Goal: Task Accomplishment & Management: Manage account settings

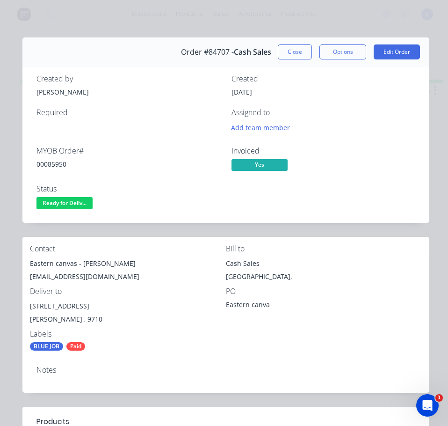
click at [73, 206] on span "Ready for Deliv..." at bounding box center [64, 203] width 56 height 12
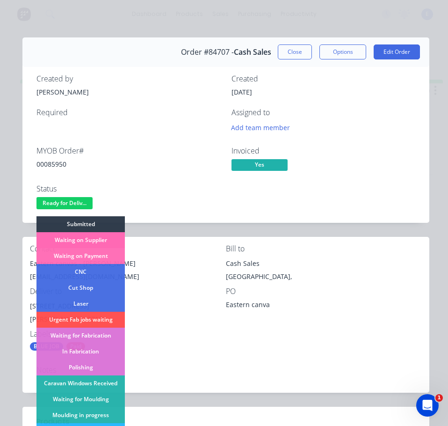
scroll to position [140, 0]
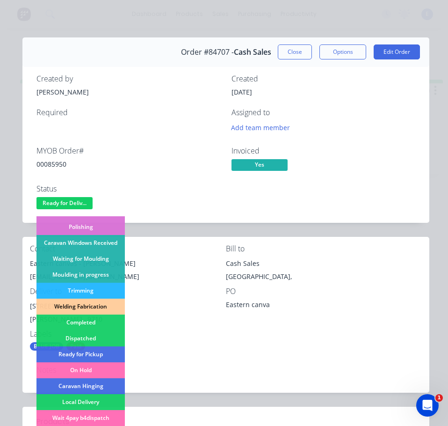
drag, startPoint x: 101, startPoint y: 334, endPoint x: 109, endPoint y: 329, distance: 9.1
click at [102, 334] on div "Dispatched" at bounding box center [80, 338] width 88 height 16
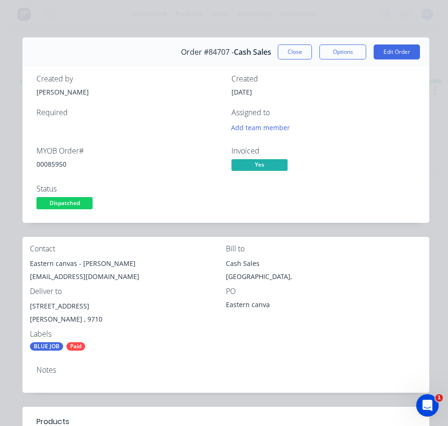
drag, startPoint x: 291, startPoint y: 51, endPoint x: 112, endPoint y: 25, distance: 181.5
click at [290, 51] on button "Close" at bounding box center [295, 51] width 34 height 15
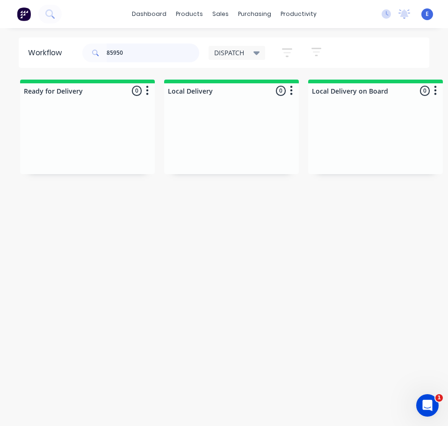
click at [136, 49] on input "85950" at bounding box center [153, 52] width 93 height 19
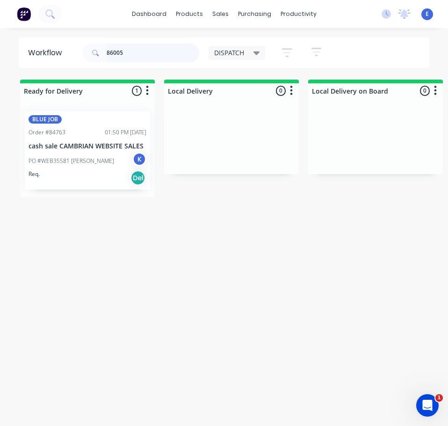
click at [103, 180] on div "BLUE JOB Order #84763 01:50 PM [DATE] cash sale CAMBRIAN WEBSITE SALES PO #WEB3…" at bounding box center [87, 150] width 135 height 93
click at [82, 168] on div "PO #WEB35581 [PERSON_NAME] K" at bounding box center [88, 161] width 118 height 18
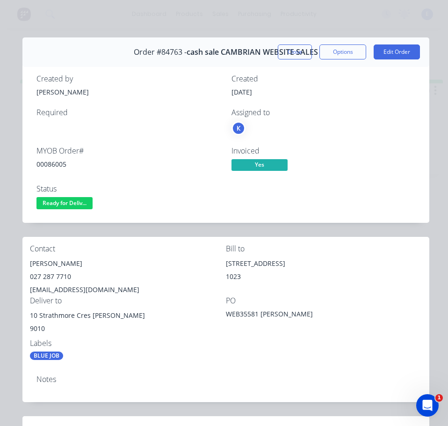
click at [58, 165] on div "00086005" at bounding box center [128, 164] width 184 height 10
copy div "00086005"
click at [68, 258] on div "[PERSON_NAME]" at bounding box center [128, 263] width 196 height 13
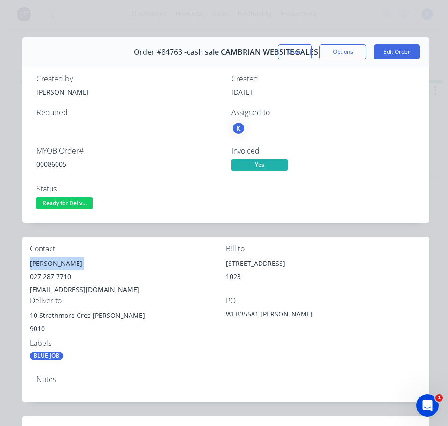
click at [68, 258] on div "[PERSON_NAME]" at bounding box center [128, 263] width 196 height 13
copy div "[PERSON_NAME]"
click at [42, 279] on div "027 287 7710" at bounding box center [128, 276] width 196 height 13
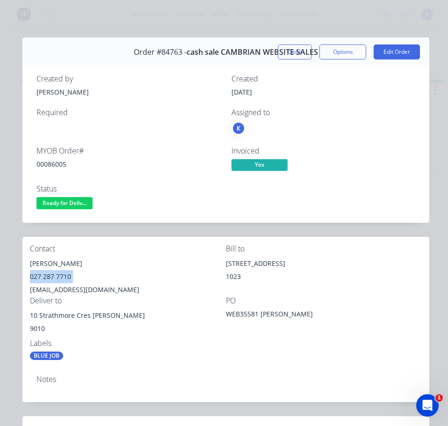
copy div "027 287 7710"
click at [63, 288] on div "[EMAIL_ADDRESS][DOMAIN_NAME]" at bounding box center [128, 289] width 196 height 13
copy div "[EMAIL_ADDRESS][DOMAIN_NAME]"
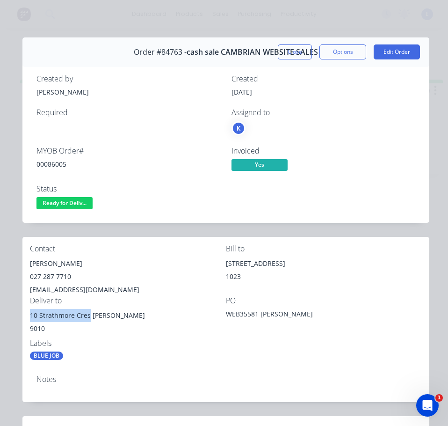
drag, startPoint x: 89, startPoint y: 315, endPoint x: 26, endPoint y: 316, distance: 63.1
click at [26, 316] on div "Contact [PERSON_NAME] 027 287 7710 [EMAIL_ADDRESS][DOMAIN_NAME] Bill to [GEOGRA…" at bounding box center [225, 302] width 407 height 131
copy div "10 Strathmore Cres"
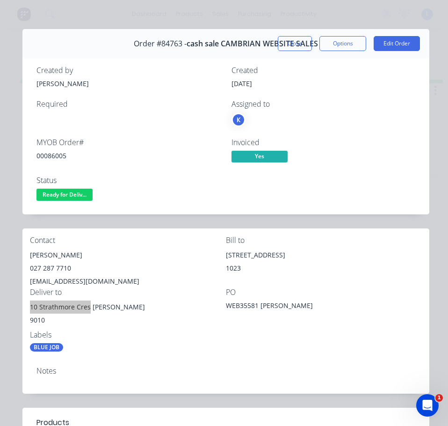
scroll to position [0, 0]
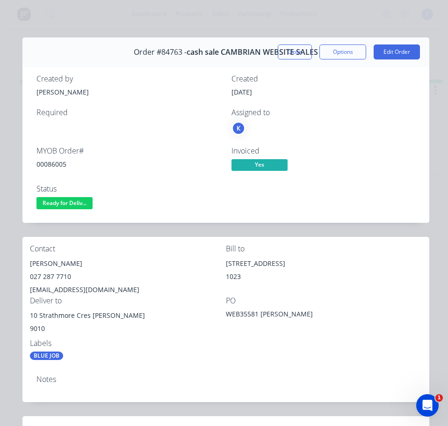
click at [143, 365] on div "Contact [PERSON_NAME] 027 287 7710 [EMAIL_ADDRESS][DOMAIN_NAME] Bill to [GEOGRA…" at bounding box center [225, 302] width 407 height 131
click at [56, 159] on div "00086005" at bounding box center [128, 164] width 184 height 10
click at [80, 204] on span "Ready for Deliv..." at bounding box center [64, 203] width 56 height 12
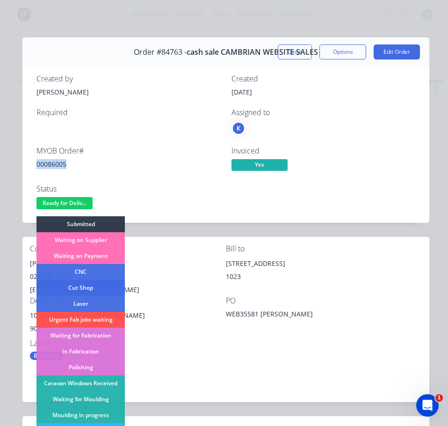
scroll to position [185, 0]
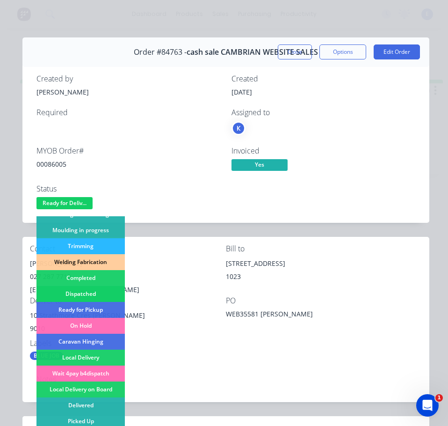
click at [94, 291] on div "Dispatched" at bounding box center [80, 294] width 88 height 16
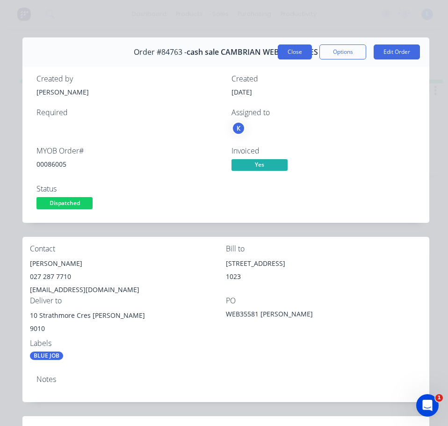
click at [278, 51] on button "Close" at bounding box center [295, 51] width 34 height 15
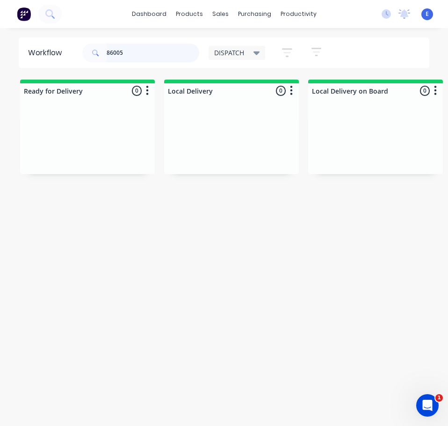
click at [146, 52] on input "86005" at bounding box center [153, 52] width 93 height 19
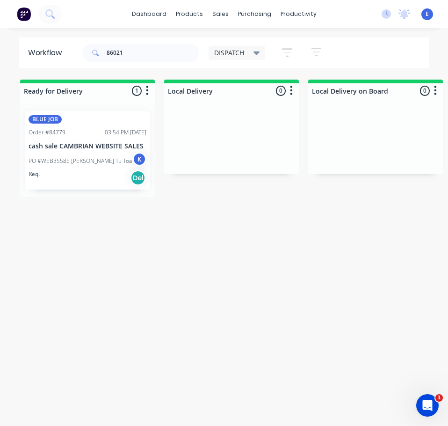
click at [106, 173] on div "Req. Del" at bounding box center [88, 178] width 118 height 16
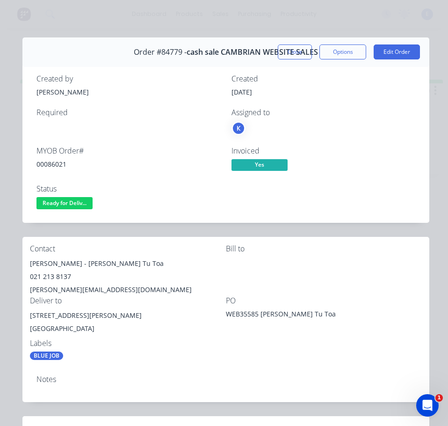
click at [53, 167] on div "00086021" at bounding box center [128, 164] width 184 height 10
drag, startPoint x: 52, startPoint y: 167, endPoint x: 47, endPoint y: 166, distance: 4.8
click at [43, 155] on div "MYOB Order #" at bounding box center [128, 150] width 184 height 9
click at [47, 166] on div "00086021" at bounding box center [128, 164] width 184 height 10
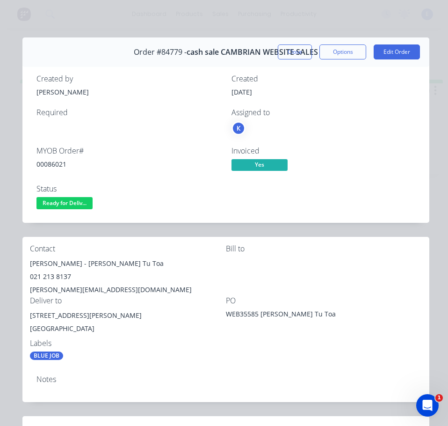
click at [47, 165] on div "00086021" at bounding box center [128, 164] width 184 height 10
copy div "00086021"
drag, startPoint x: 72, startPoint y: 263, endPoint x: 23, endPoint y: 264, distance: 48.6
click at [23, 264] on div "Contact [PERSON_NAME] Tu Toa 021 213 8137 [PERSON_NAME][EMAIL_ADDRESS][DOMAIN_N…" at bounding box center [225, 302] width 407 height 131
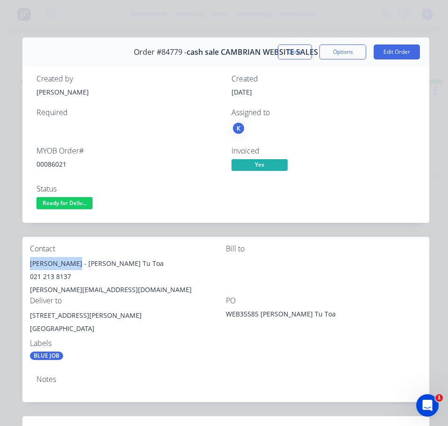
copy div "[PERSON_NAME]"
drag, startPoint x: 76, startPoint y: 265, endPoint x: 138, endPoint y: 263, distance: 62.2
click at [138, 263] on div "[PERSON_NAME] - [PERSON_NAME] Tu Toa" at bounding box center [128, 263] width 196 height 13
copy div "Tai Wananga Tu Toa"
click at [63, 271] on div "021 213 8137" at bounding box center [128, 276] width 196 height 13
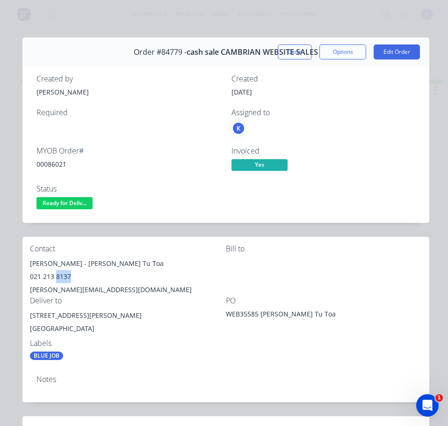
click at [63, 271] on div "021 213 8137" at bounding box center [128, 276] width 196 height 13
copy div "021 213 8137"
click at [93, 290] on div "[PERSON_NAME][EMAIL_ADDRESS][DOMAIN_NAME]" at bounding box center [128, 289] width 196 height 13
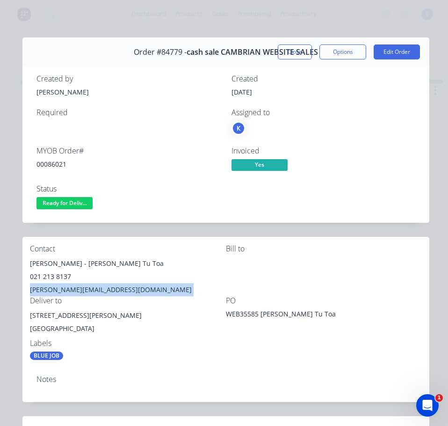
click at [93, 290] on div "[PERSON_NAME][EMAIL_ADDRESS][DOMAIN_NAME]" at bounding box center [128, 289] width 196 height 13
copy div "[PERSON_NAME][EMAIL_ADDRESS][DOMAIN_NAME]"
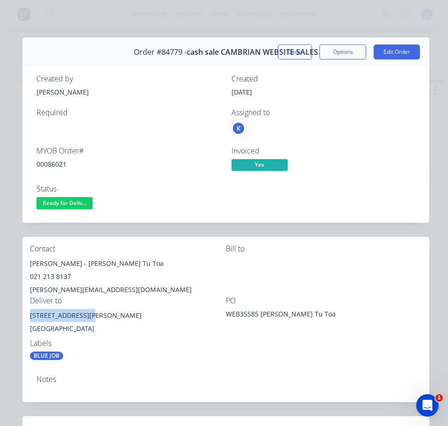
drag, startPoint x: 86, startPoint y: 317, endPoint x: 26, endPoint y: 315, distance: 60.3
click at [26, 315] on div "Contact [PERSON_NAME] Tu Toa 021 213 8137 [PERSON_NAME][EMAIL_ADDRESS][DOMAIN_N…" at bounding box center [225, 302] width 407 height 131
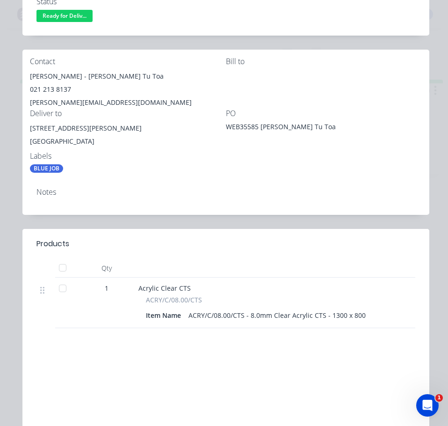
click at [185, 161] on div "Labels BLUE JOB" at bounding box center [128, 161] width 196 height 21
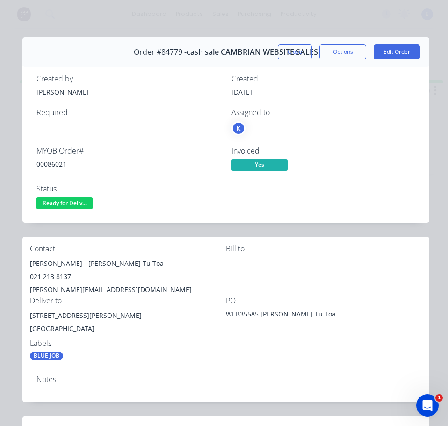
click at [73, 200] on span "Ready for Deliv..." at bounding box center [64, 203] width 56 height 12
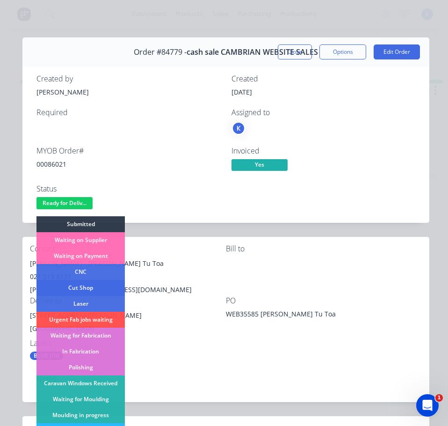
scroll to position [94, 0]
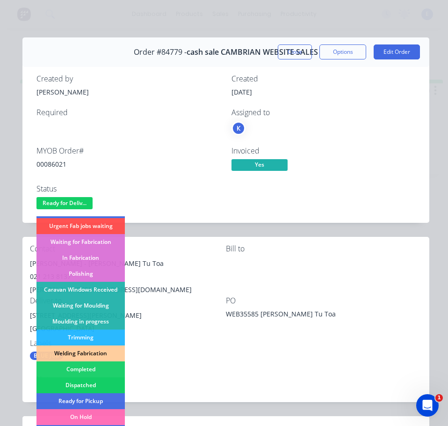
click at [90, 384] on div "Dispatched" at bounding box center [80, 385] width 88 height 16
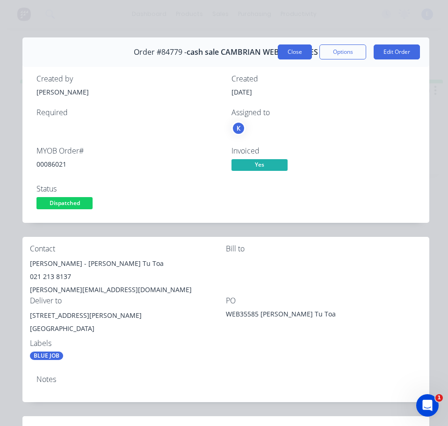
click at [300, 56] on button "Close" at bounding box center [295, 51] width 34 height 15
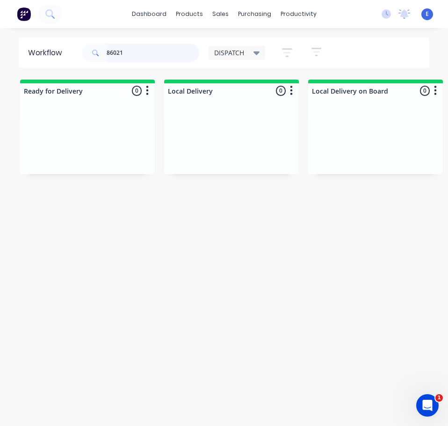
click at [155, 54] on input "86021" at bounding box center [153, 52] width 93 height 19
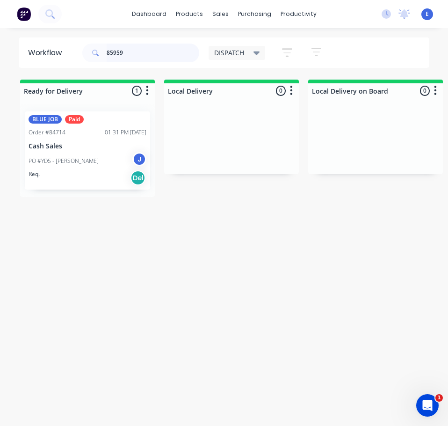
type input "85959"
click at [94, 173] on div "Req. Del" at bounding box center [88, 178] width 118 height 16
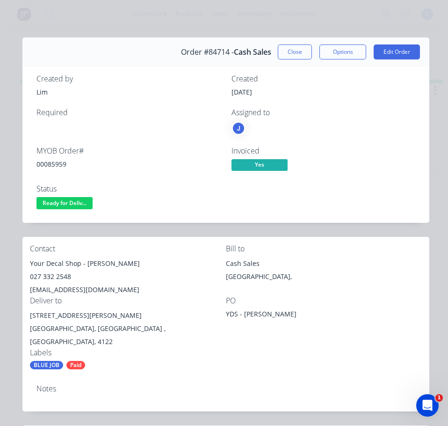
click at [52, 158] on div "MYOB Order # 00085959" at bounding box center [128, 159] width 184 height 27
click at [52, 168] on div "00085959" at bounding box center [128, 164] width 184 height 10
click at [52, 167] on div "00085959" at bounding box center [128, 164] width 184 height 10
drag, startPoint x: 80, startPoint y: 265, endPoint x: 24, endPoint y: 264, distance: 55.7
click at [24, 264] on div "Contact Your Decal Shop - [PERSON_NAME] 027 332 2548 [EMAIL_ADDRESS][DOMAIN_NAM…" at bounding box center [225, 307] width 407 height 140
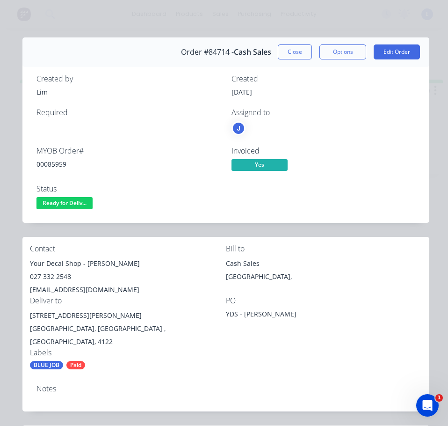
click at [96, 263] on div "Your Decal Shop - [PERSON_NAME]" at bounding box center [128, 263] width 196 height 13
click at [53, 271] on div "027 332 2548" at bounding box center [128, 276] width 196 height 13
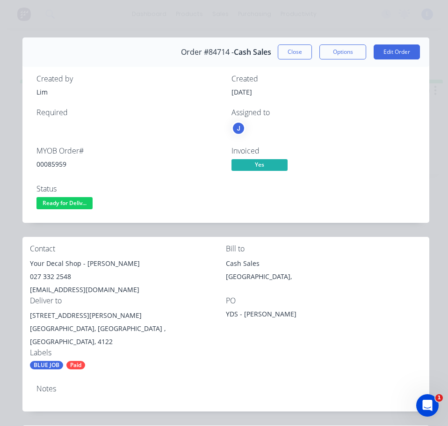
click at [96, 289] on div "[EMAIL_ADDRESS][DOMAIN_NAME]" at bounding box center [128, 289] width 196 height 13
click at [73, 315] on div "[STREET_ADDRESS][PERSON_NAME]" at bounding box center [128, 315] width 196 height 13
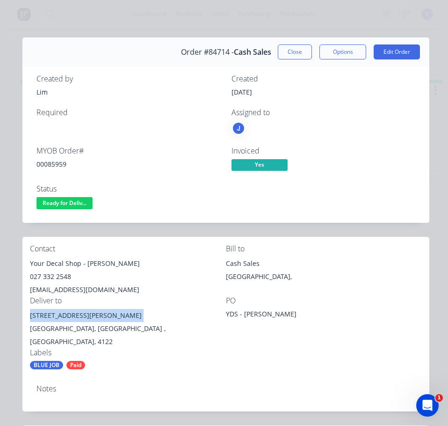
click at [73, 315] on div "[STREET_ADDRESS][PERSON_NAME]" at bounding box center [128, 315] width 196 height 13
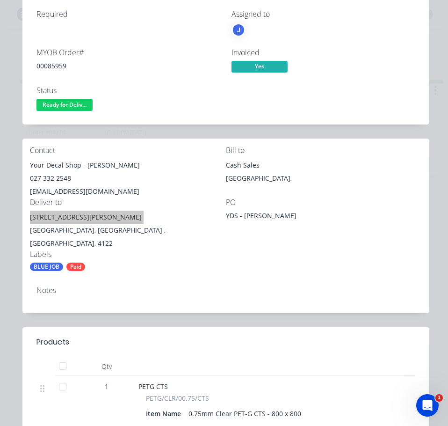
scroll to position [0, 0]
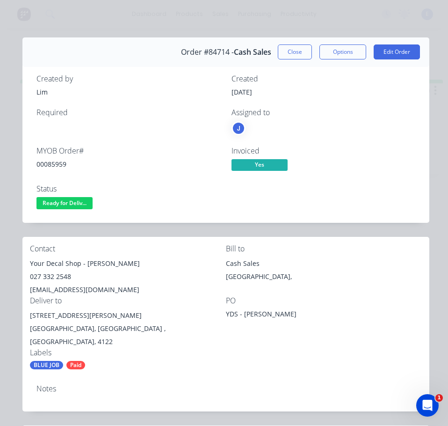
click at [368, 303] on div "PO" at bounding box center [324, 300] width 196 height 9
